Goal: Contribute content

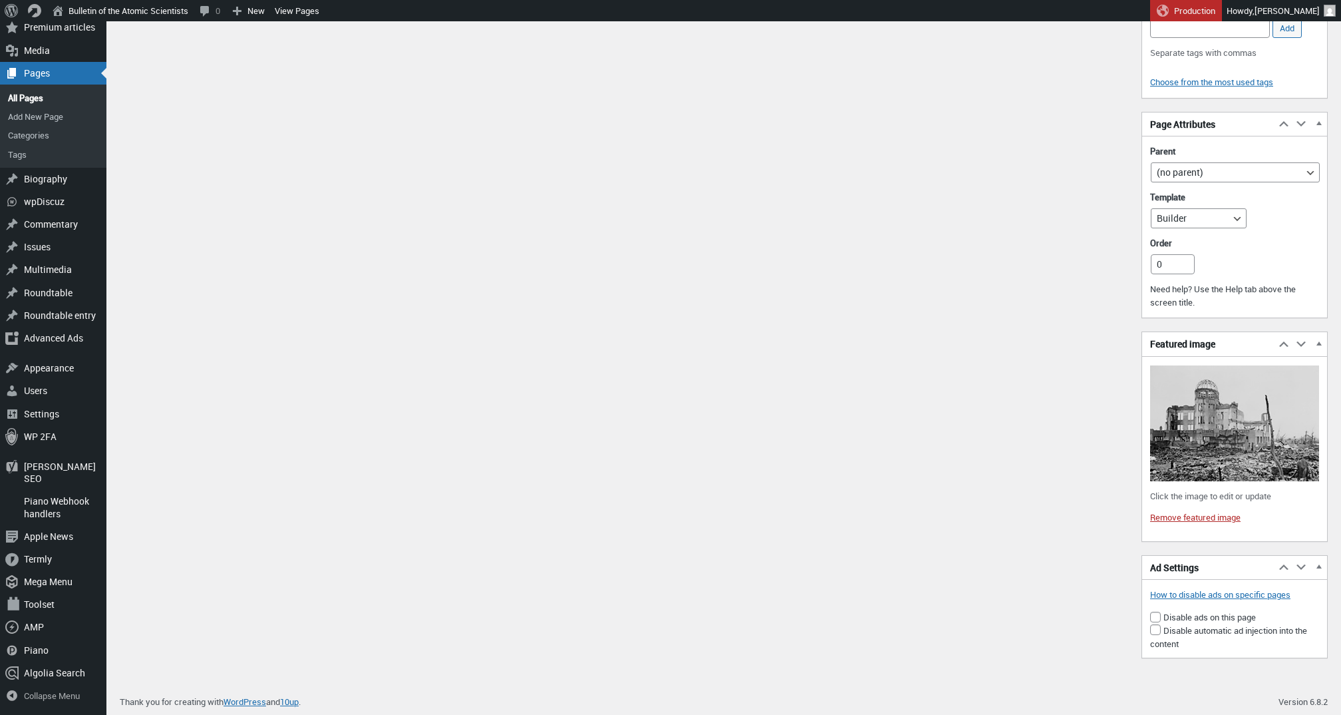
scroll to position [2027, 0]
click at [1199, 523] on link "Remove featured image" at bounding box center [1195, 517] width 90 height 12
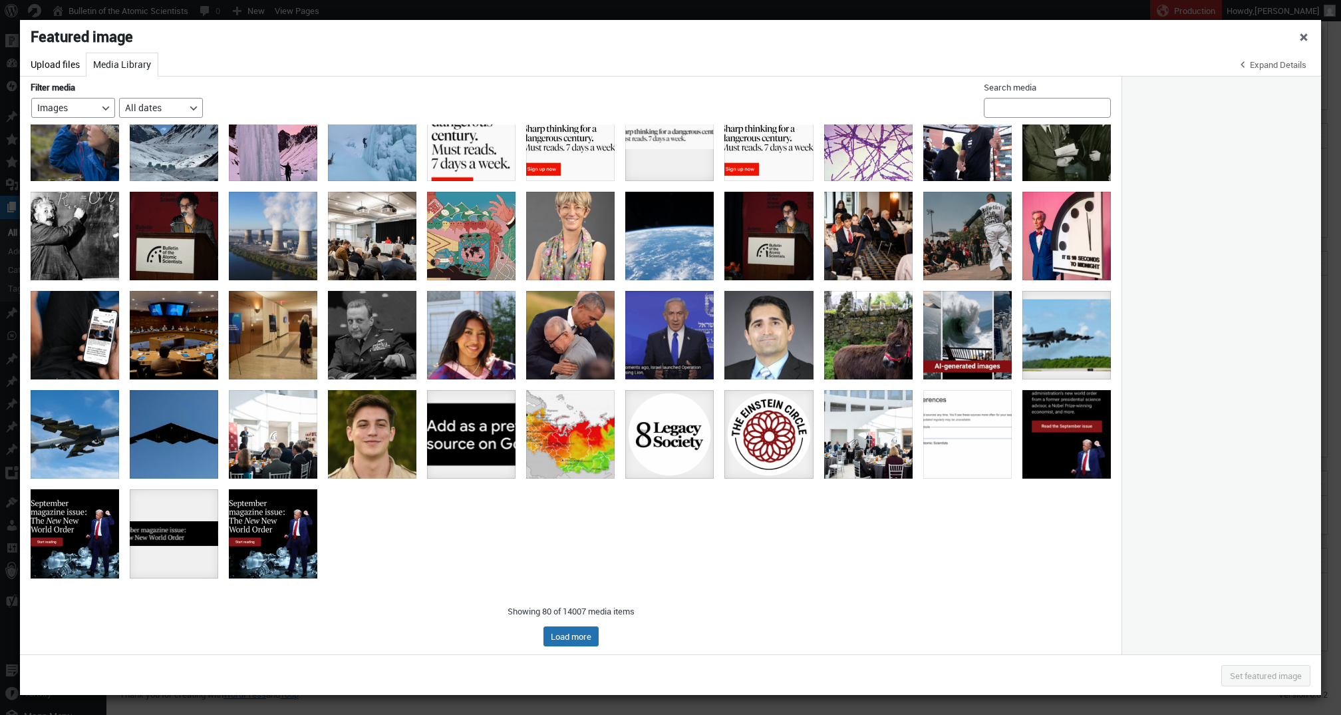
scroll to position [336, 0]
click at [591, 641] on button "Load more" at bounding box center [571, 636] width 55 height 20
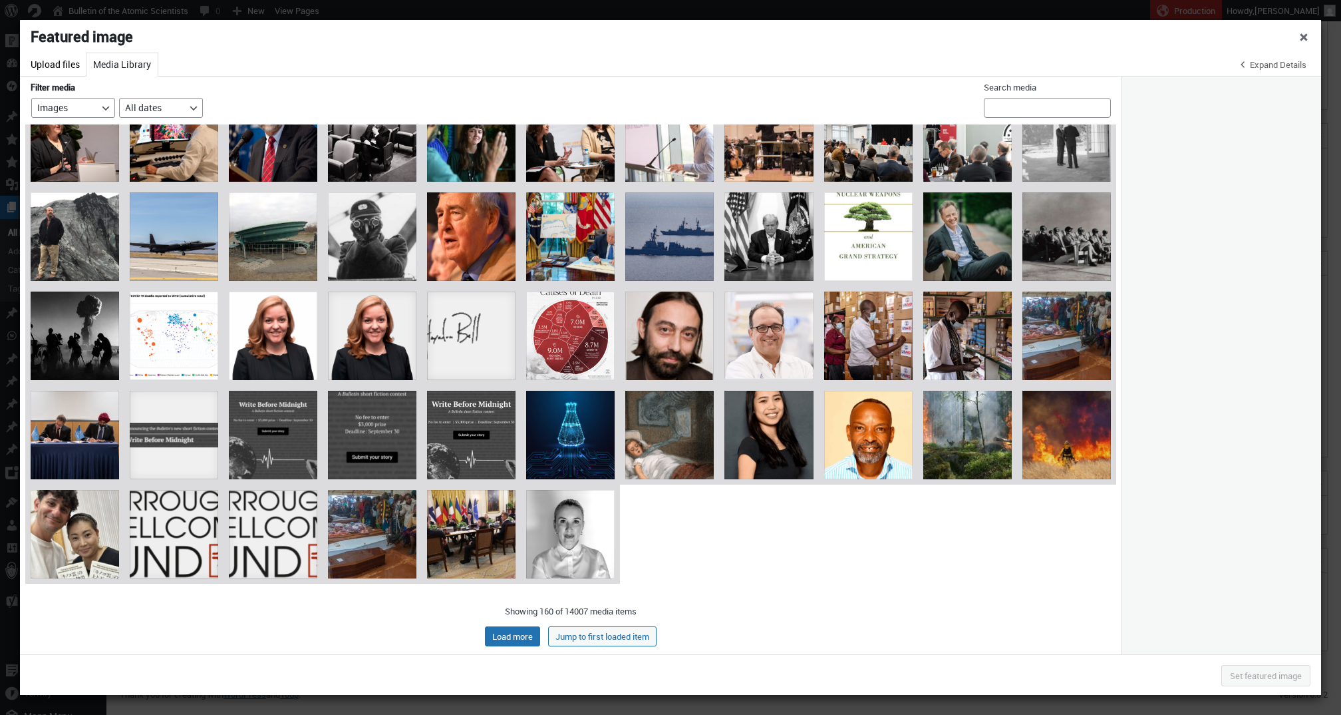
scroll to position [1030, 0]
click at [510, 637] on button "Load more" at bounding box center [512, 636] width 55 height 20
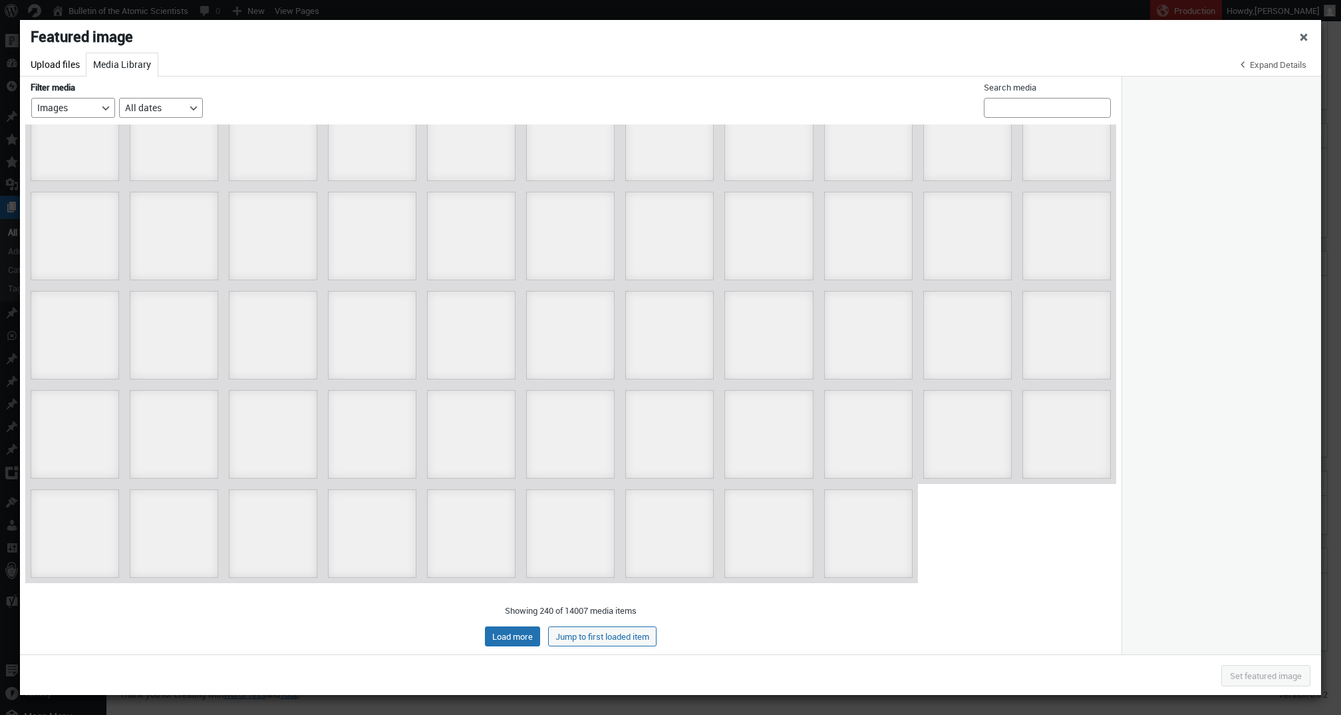
scroll to position [1724, 0]
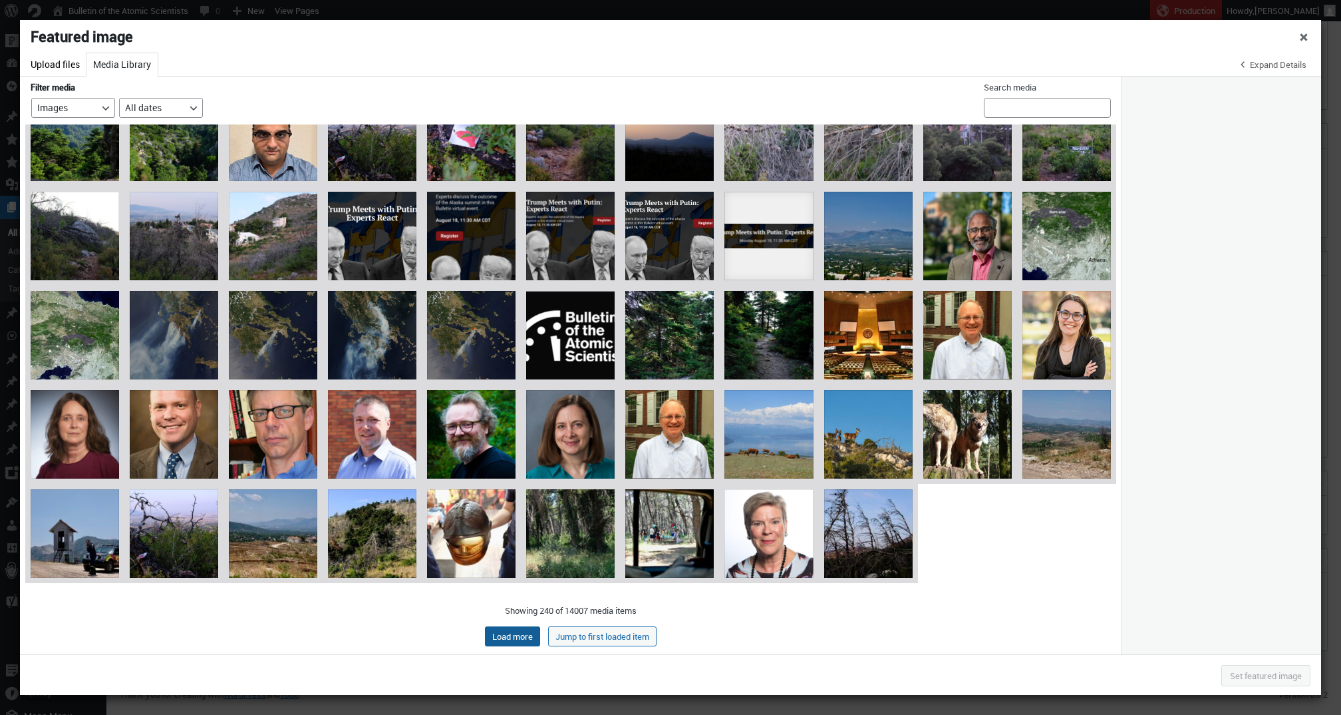
click at [512, 635] on button "Load more" at bounding box center [512, 636] width 55 height 20
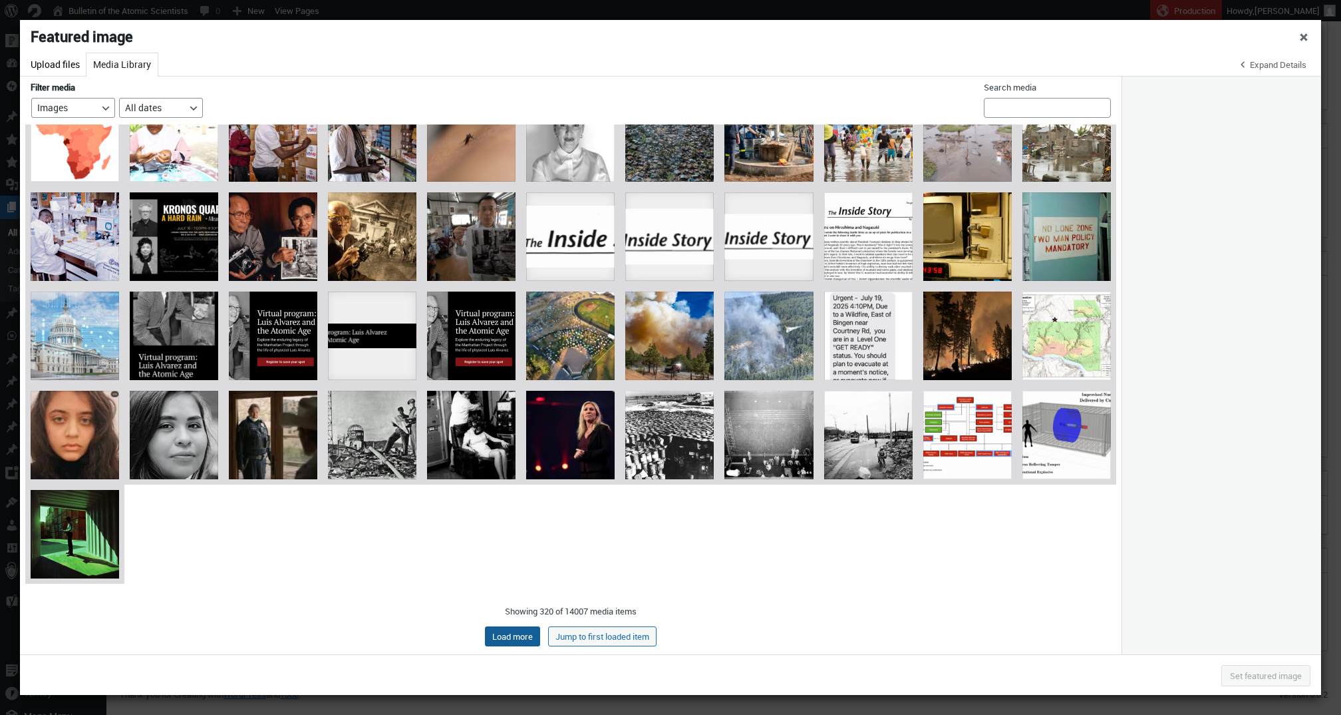
scroll to position [2518, 0]
click at [500, 631] on button "Load more" at bounding box center [512, 636] width 55 height 20
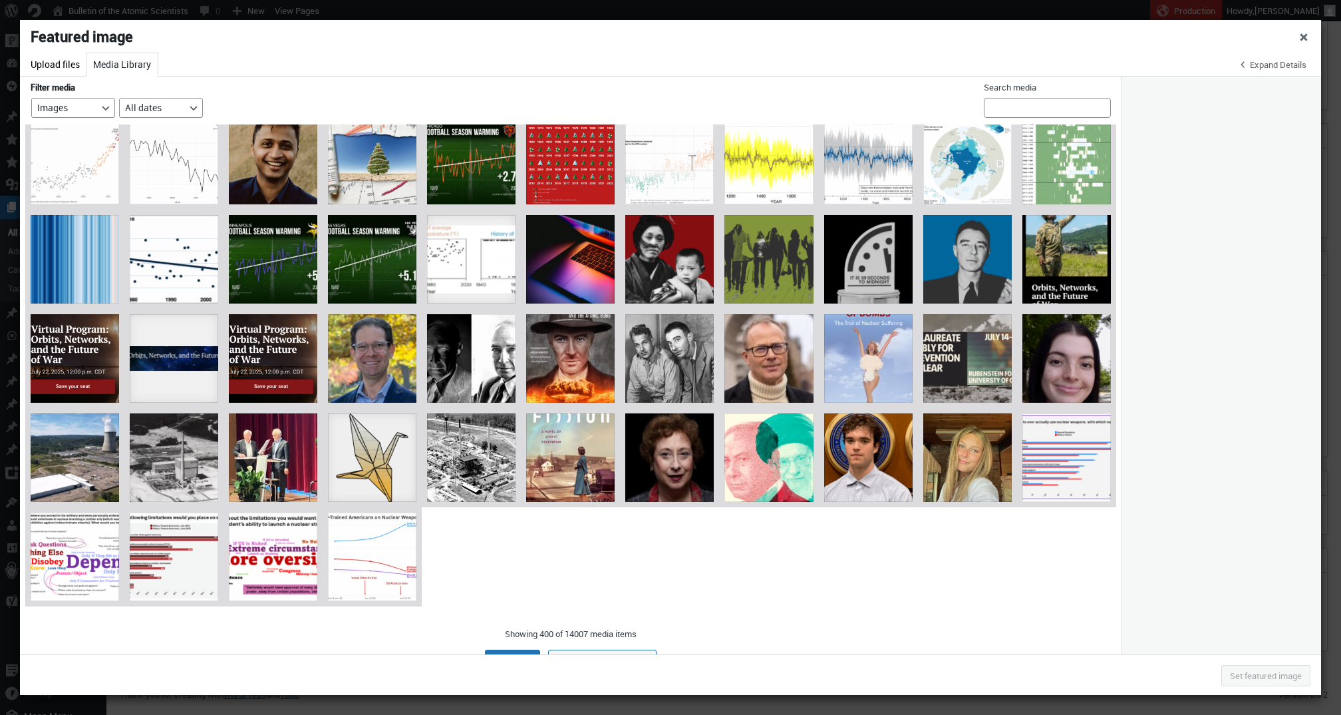
scroll to position [3191, 0]
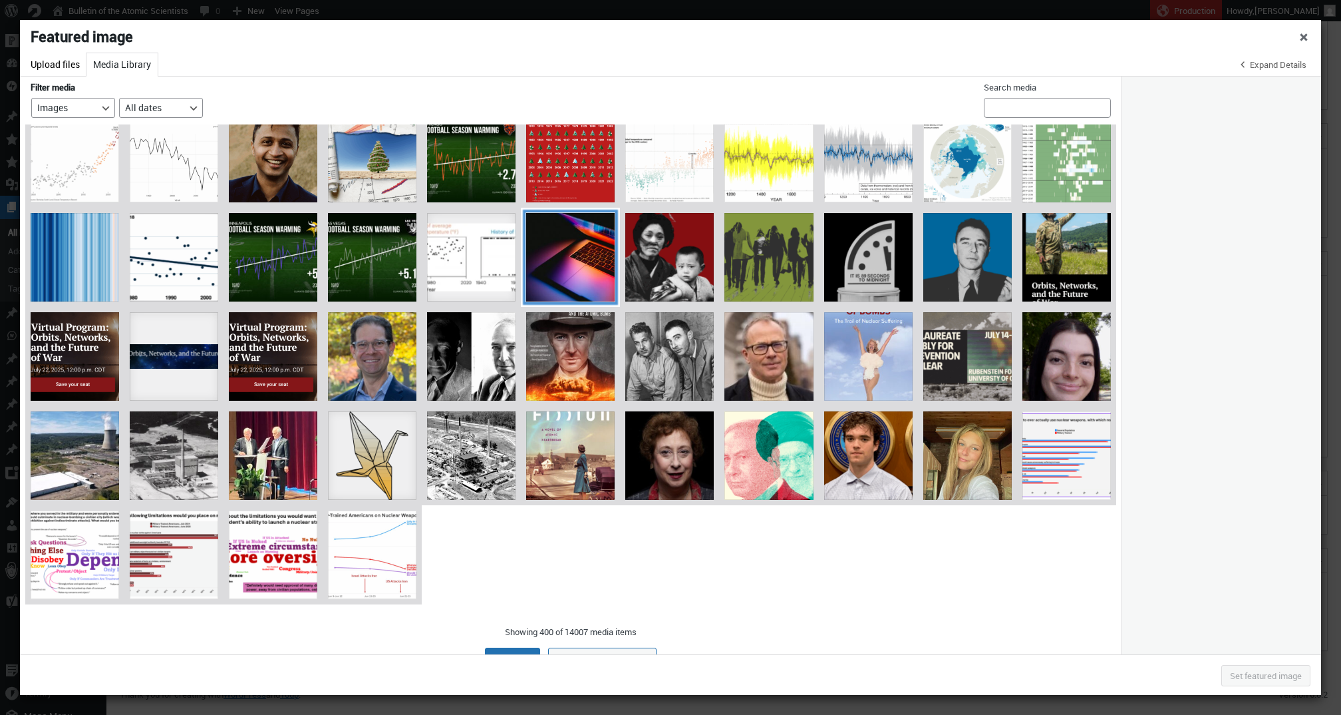
click at [586, 249] on div "andras-vas-Bd7gNnWJBkU-unsplash" at bounding box center [570, 257] width 88 height 88
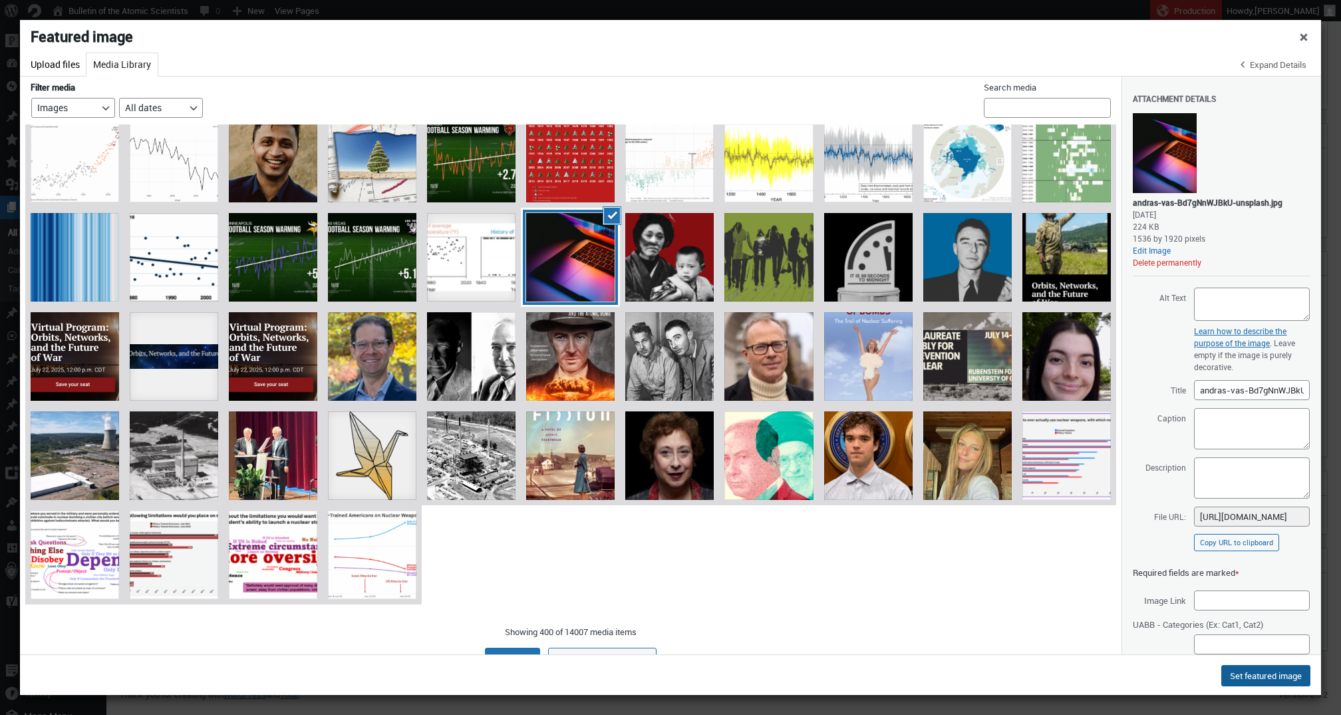
click at [1288, 678] on button "Set featured image" at bounding box center [1266, 675] width 89 height 21
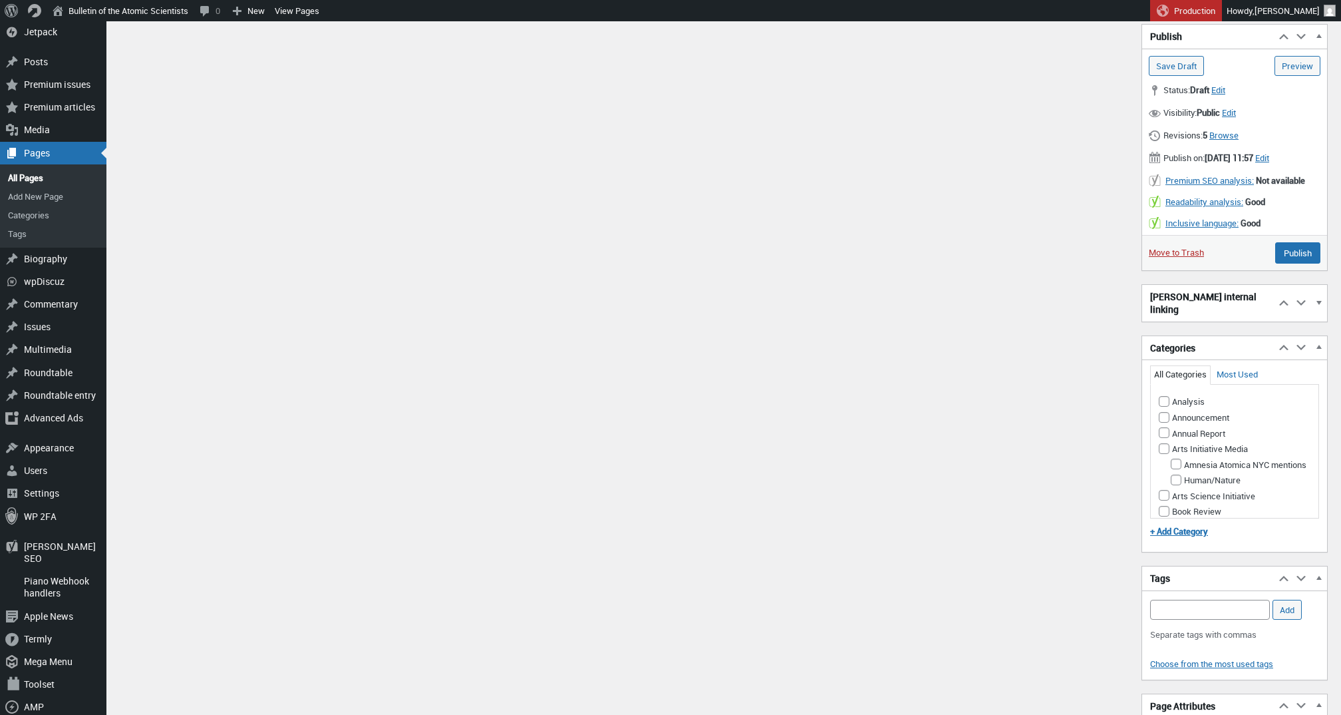
scroll to position [1428, 0]
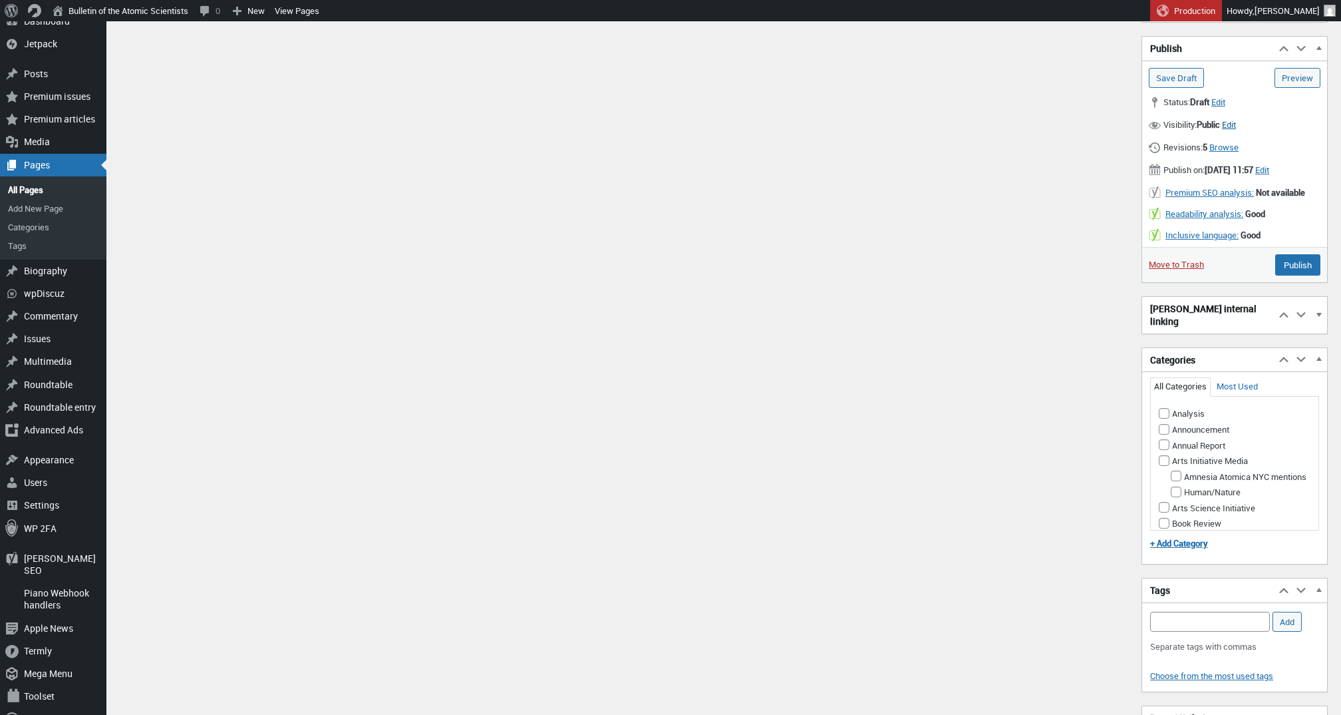
click at [1236, 128] on span "Edit" at bounding box center [1229, 124] width 14 height 12
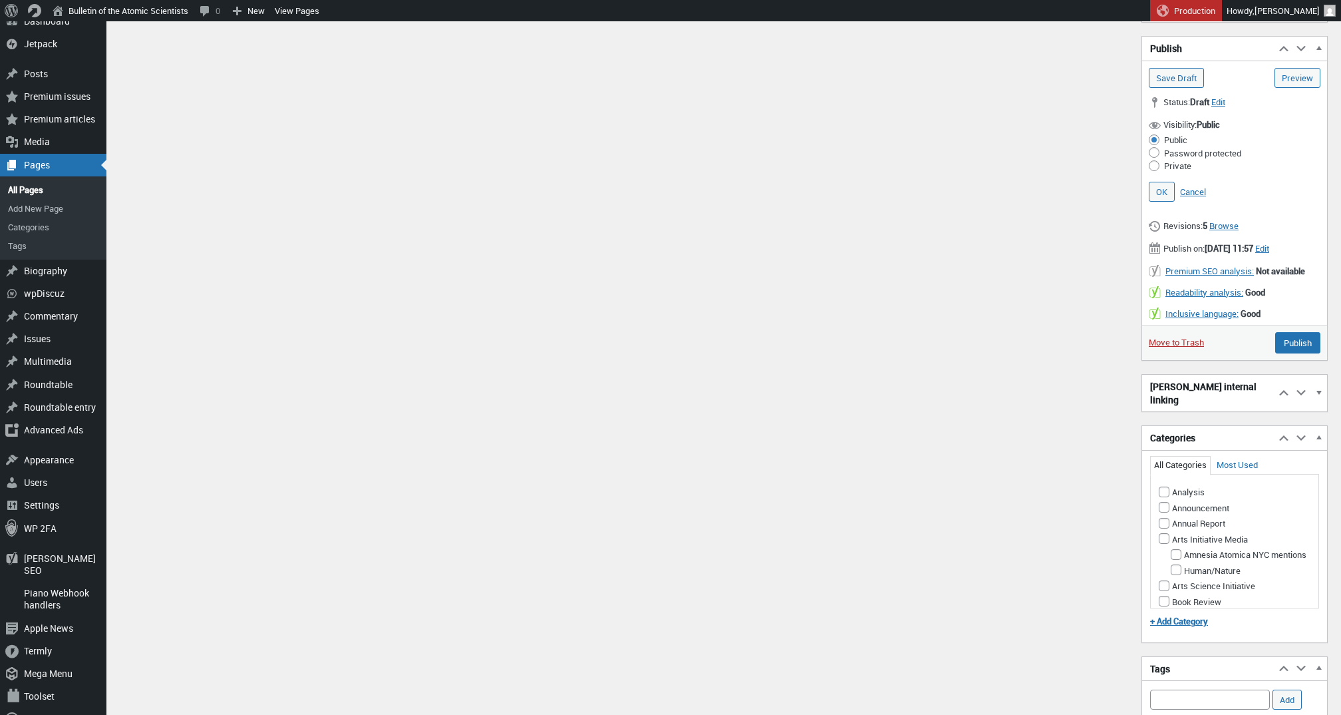
click at [1156, 154] on input "Password protected" at bounding box center [1154, 152] width 11 height 11
radio input "true"
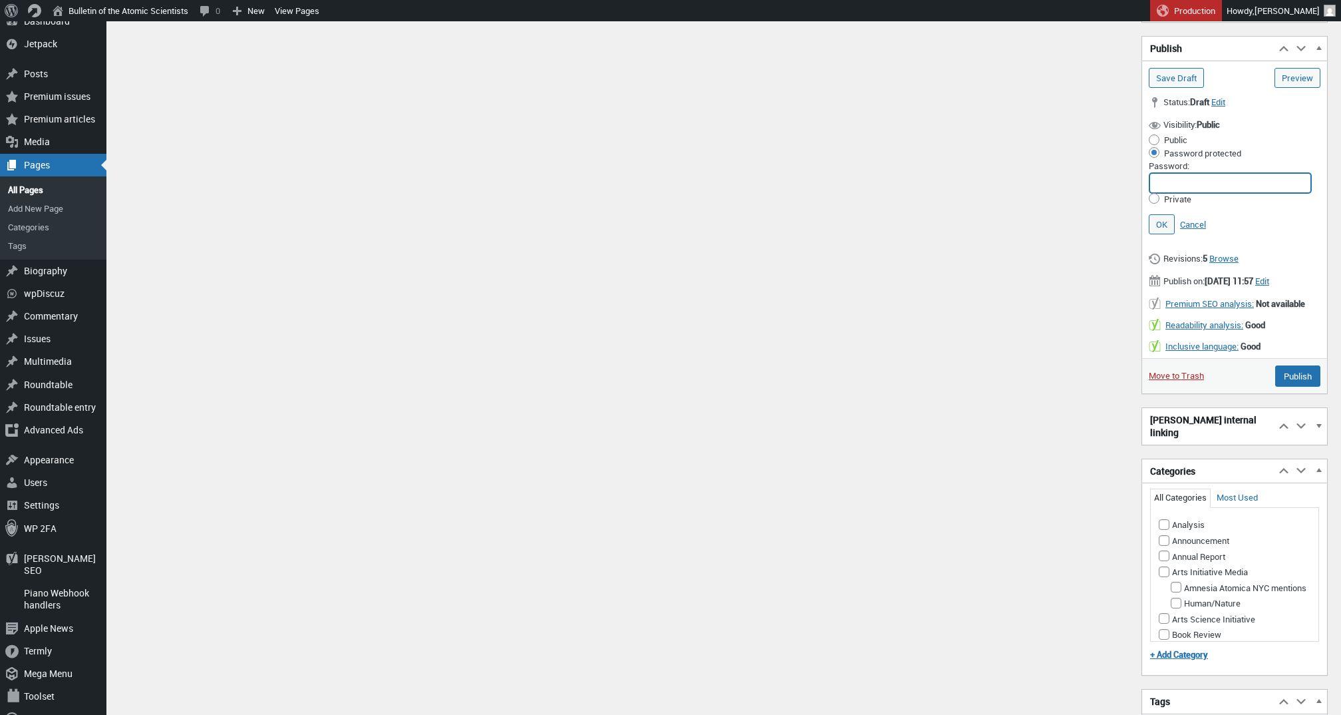
click at [1212, 193] on input "Password:" at bounding box center [1231, 183] width 162 height 20
paste input "ii2930i*@J"
type input "ii2930i*@J"
click at [1159, 222] on link "OK" at bounding box center [1162, 224] width 26 height 20
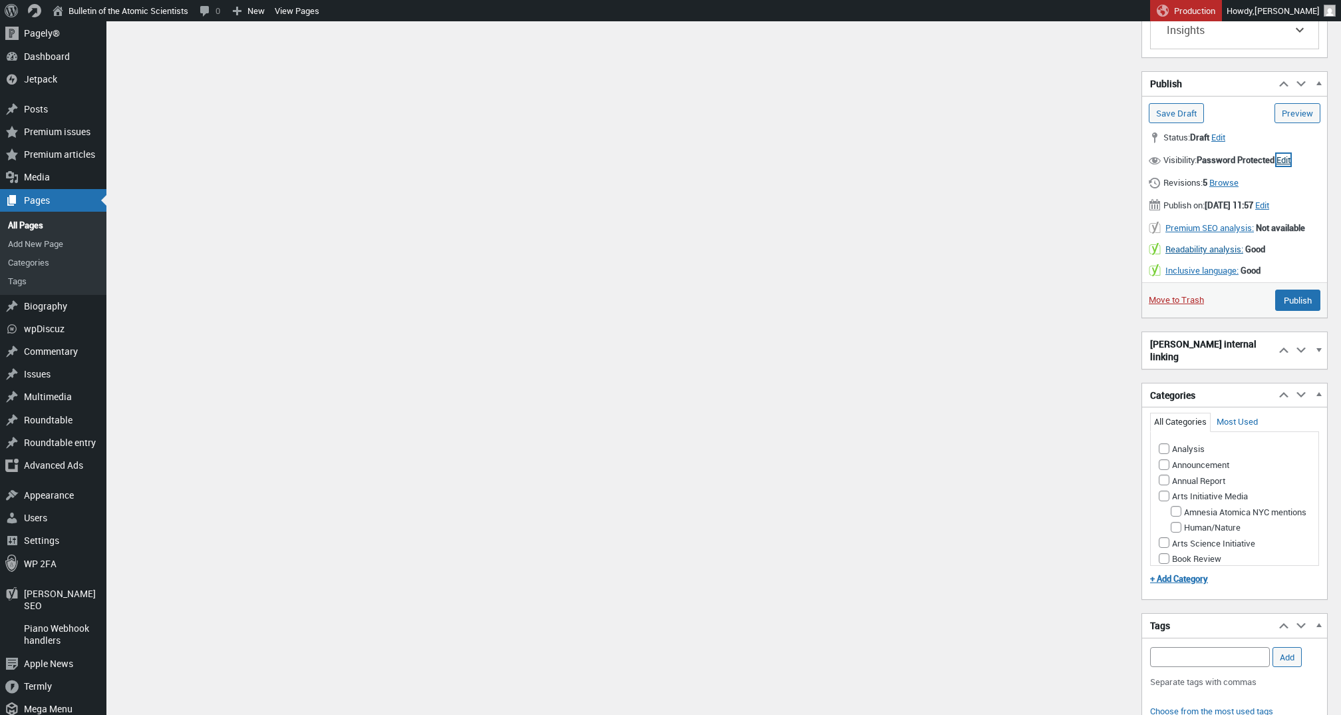
scroll to position [1389, 0]
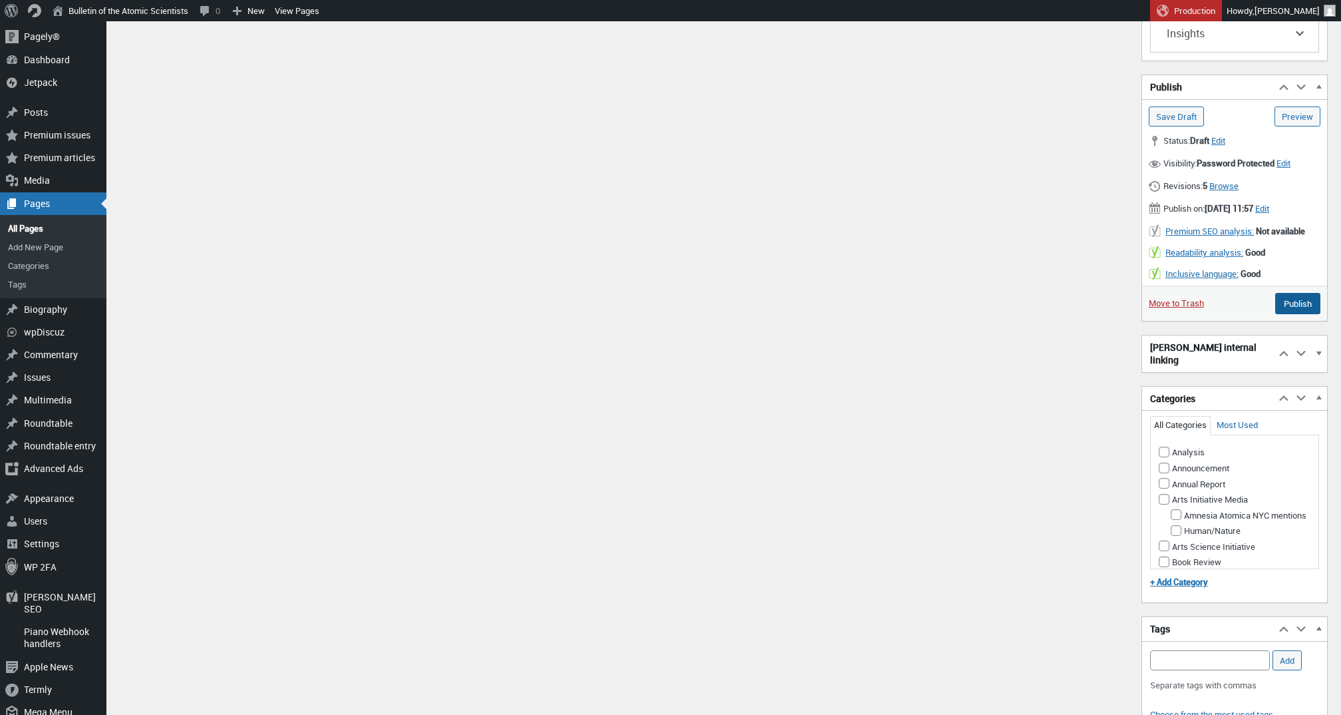
click at [1286, 314] on input "Publish" at bounding box center [1297, 303] width 45 height 21
